Goal: Transaction & Acquisition: Book appointment/travel/reservation

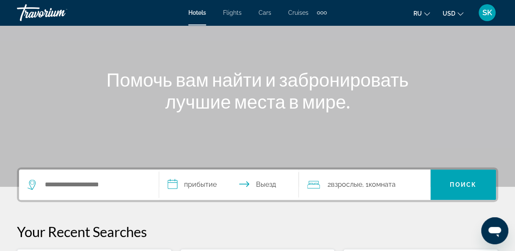
scroll to position [85, 0]
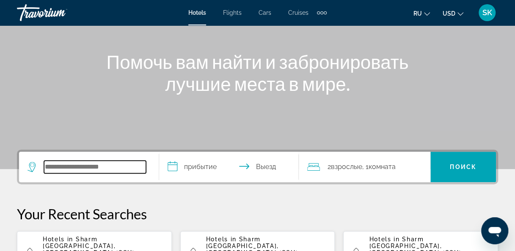
click at [87, 164] on input "Search widget" at bounding box center [95, 167] width 102 height 13
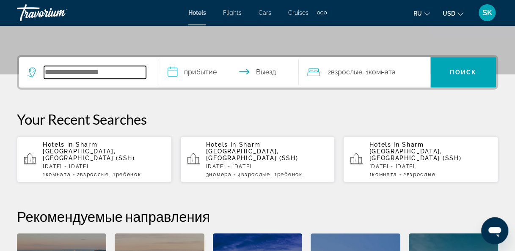
scroll to position [206, 0]
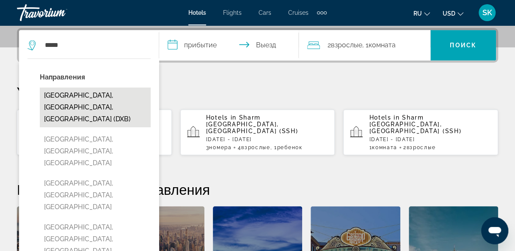
click at [73, 92] on button "[GEOGRAPHIC_DATA], [GEOGRAPHIC_DATA], [GEOGRAPHIC_DATA] (DXB)" at bounding box center [95, 108] width 111 height 40
type input "**********"
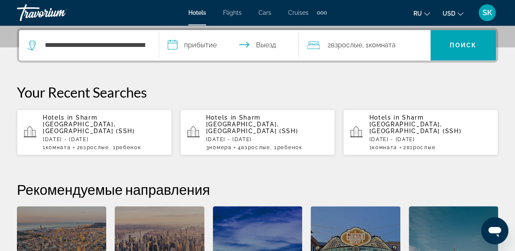
click at [192, 44] on input "**********" at bounding box center [230, 46] width 143 height 33
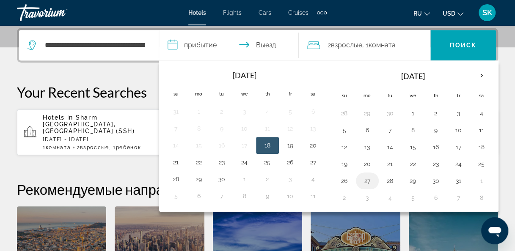
click at [367, 182] on button "27" at bounding box center [367, 181] width 14 height 12
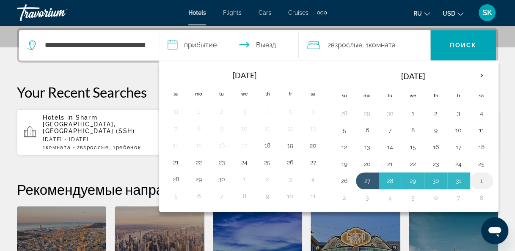
click at [479, 175] on button "1" at bounding box center [482, 181] width 14 height 12
type input "**********"
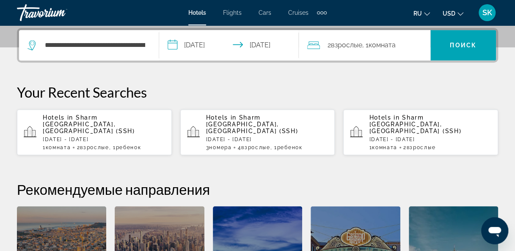
click at [375, 46] on span "Комната" at bounding box center [381, 45] width 27 height 8
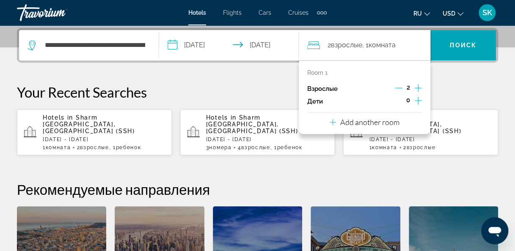
click at [417, 100] on icon "Increment children" at bounding box center [418, 101] width 8 height 8
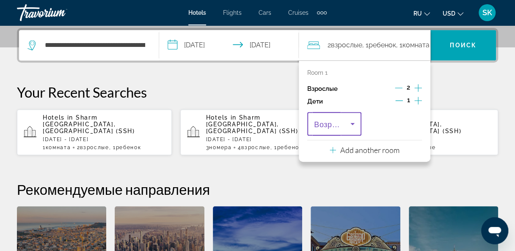
click at [354, 122] on icon "Travelers: 2 adults, 1 child" at bounding box center [352, 124] width 10 height 10
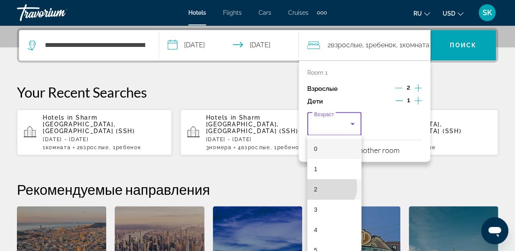
click at [323, 187] on mat-option "2" at bounding box center [334, 189] width 54 height 20
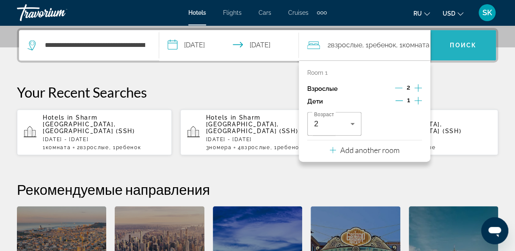
click at [466, 46] on span "Поиск" at bounding box center [463, 45] width 27 height 7
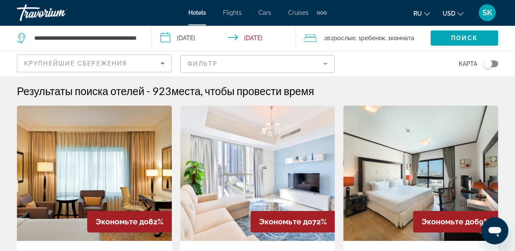
click at [242, 58] on mat-form-field "Фильтр" at bounding box center [257, 64] width 155 height 18
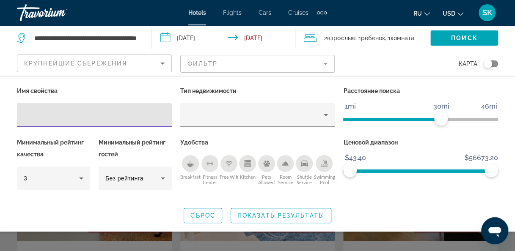
click at [241, 58] on mat-form-field "Фильтр" at bounding box center [257, 64] width 155 height 18
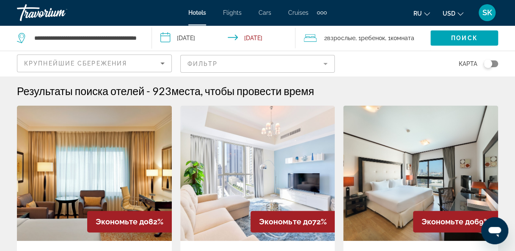
click at [328, 63] on mat-form-field "Фильтр" at bounding box center [257, 64] width 155 height 18
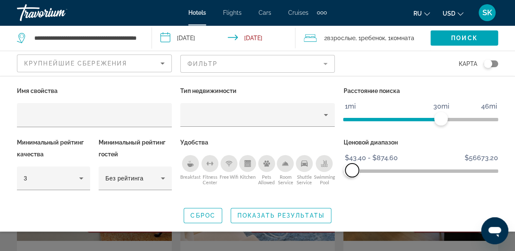
drag, startPoint x: 491, startPoint y: 173, endPoint x: 352, endPoint y: 176, distance: 139.6
click at [352, 176] on span "ngx-slider-max" at bounding box center [352, 171] width 14 height 14
click at [318, 214] on span "Показать результаты" at bounding box center [280, 215] width 87 height 7
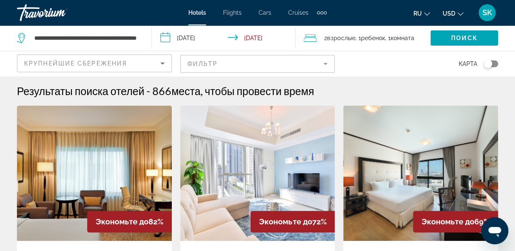
click at [326, 63] on mat-form-field "Фильтр" at bounding box center [257, 64] width 155 height 18
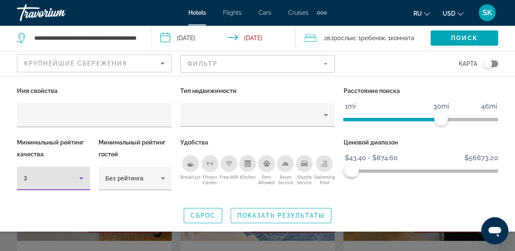
click at [82, 175] on icon "Hotel Filters" at bounding box center [81, 178] width 10 height 10
click at [82, 175] on div at bounding box center [257, 125] width 515 height 251
click at [82, 175] on icon "Hotel Filters" at bounding box center [81, 178] width 10 height 10
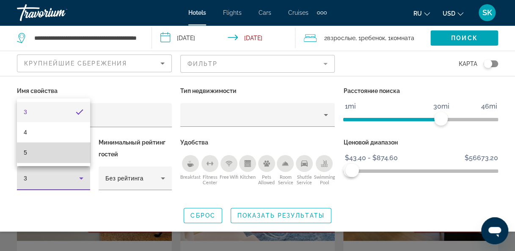
click at [82, 151] on mat-option "5" at bounding box center [53, 153] width 73 height 20
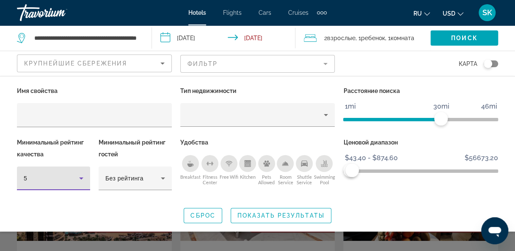
click at [80, 178] on icon "Hotel Filters" at bounding box center [81, 178] width 10 height 10
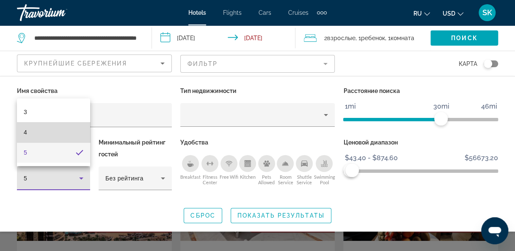
click at [80, 135] on mat-option "4" at bounding box center [53, 132] width 73 height 20
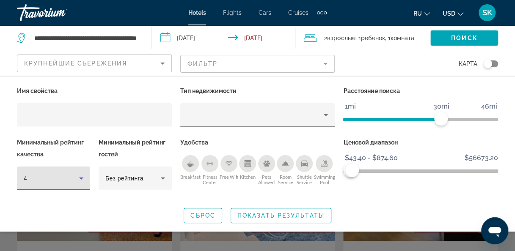
click at [82, 181] on icon "Hotel Filters" at bounding box center [81, 178] width 10 height 10
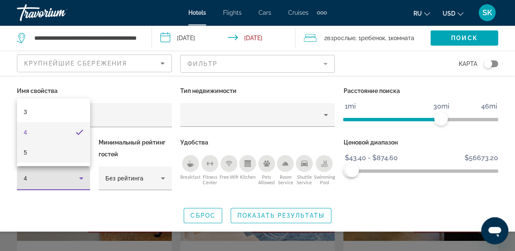
click at [79, 152] on mat-option "5" at bounding box center [53, 153] width 73 height 20
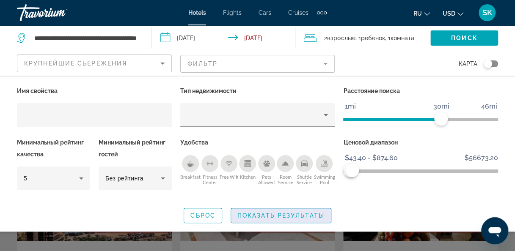
click at [255, 214] on span "Показать результаты" at bounding box center [280, 215] width 87 height 7
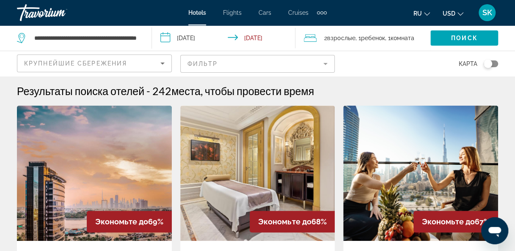
click at [281, 70] on mat-form-field "Фильтр" at bounding box center [257, 64] width 155 height 18
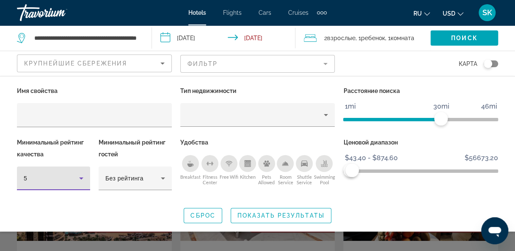
click at [85, 174] on icon "Hotel Filters" at bounding box center [81, 178] width 10 height 10
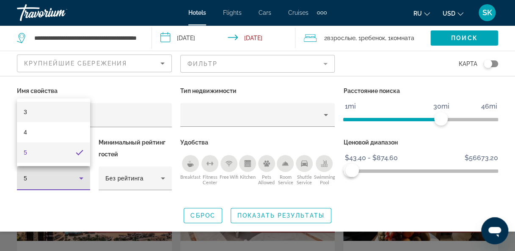
click at [52, 111] on mat-option "3" at bounding box center [53, 112] width 73 height 20
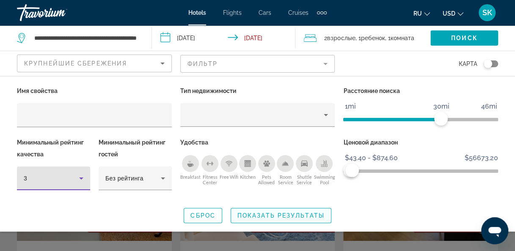
click at [267, 217] on span "Показать результаты" at bounding box center [280, 215] width 87 height 7
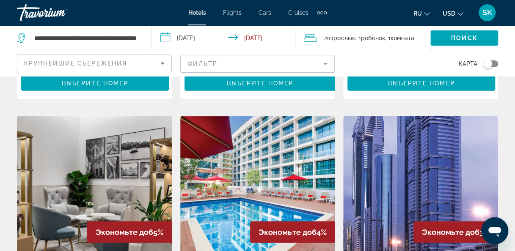
scroll to position [914, 0]
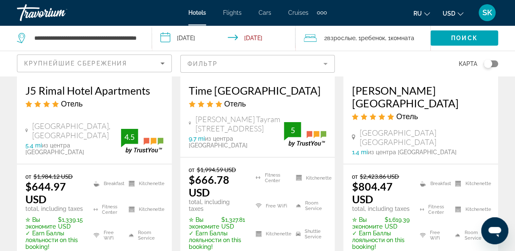
click at [244, 62] on mat-form-field "Фильтр" at bounding box center [257, 64] width 155 height 18
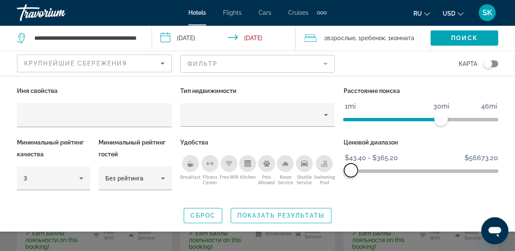
click at [351, 169] on span "ngx-slider-max" at bounding box center [351, 171] width 14 height 14
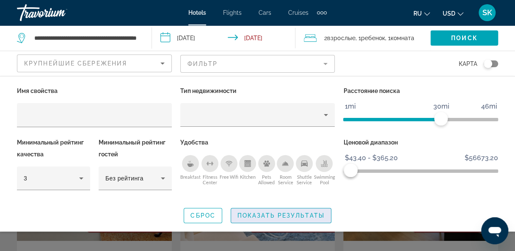
click at [297, 212] on span "Показать результаты" at bounding box center [280, 215] width 87 height 7
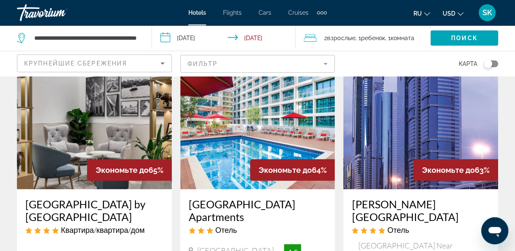
scroll to position [1210, 0]
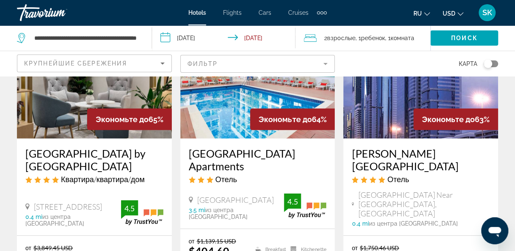
click at [282, 69] on mat-form-field "Фильтр" at bounding box center [257, 64] width 155 height 18
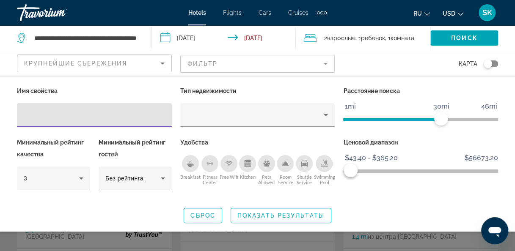
scroll to position [618, 0]
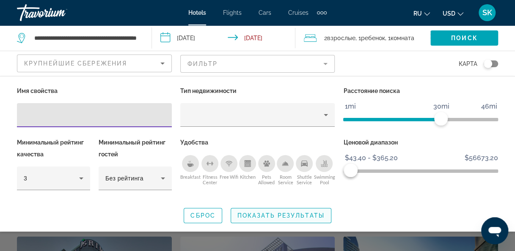
click at [298, 212] on span "Показать результаты" at bounding box center [280, 215] width 87 height 7
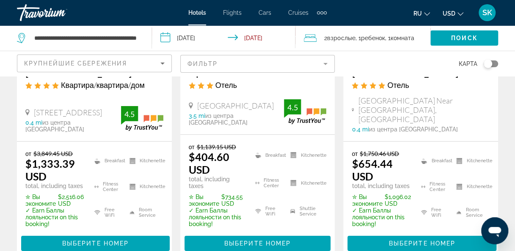
scroll to position [1353, 0]
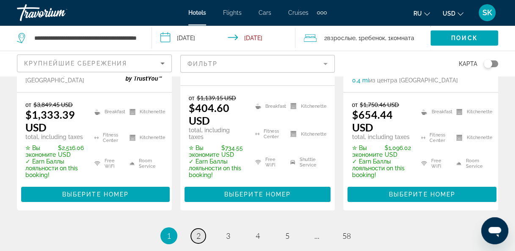
click at [202, 229] on link "page 2" at bounding box center [198, 236] width 15 height 15
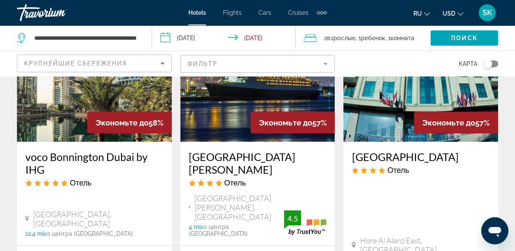
scroll to position [804, 0]
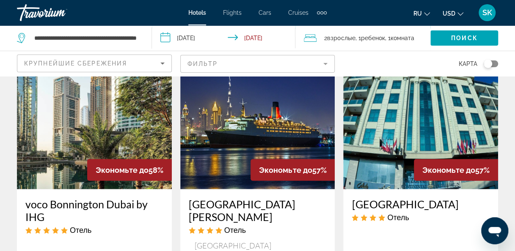
click at [267, 198] on h3 "[GEOGRAPHIC_DATA][PERSON_NAME]" at bounding box center [258, 210] width 138 height 25
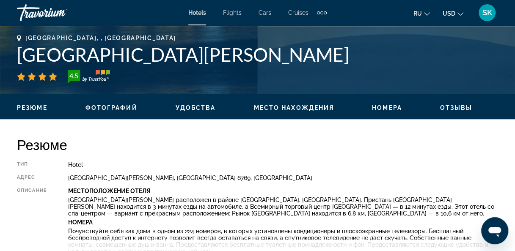
scroll to position [381, 0]
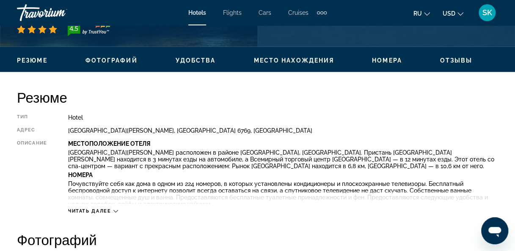
click at [110, 209] on span "Читать далее" at bounding box center [89, 211] width 43 height 5
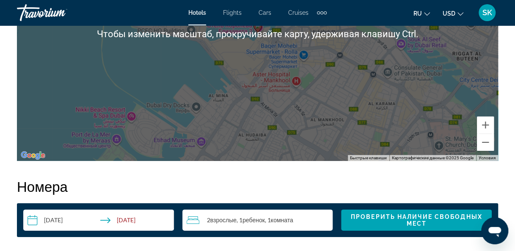
scroll to position [1311, 0]
